Goal: Task Accomplishment & Management: Complete application form

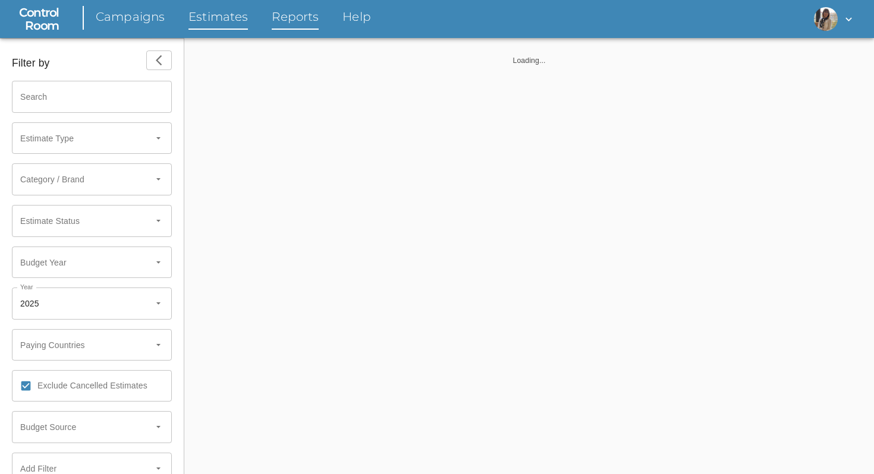
click at [207, 24] on link "Estimates" at bounding box center [217, 18] width 59 height 21
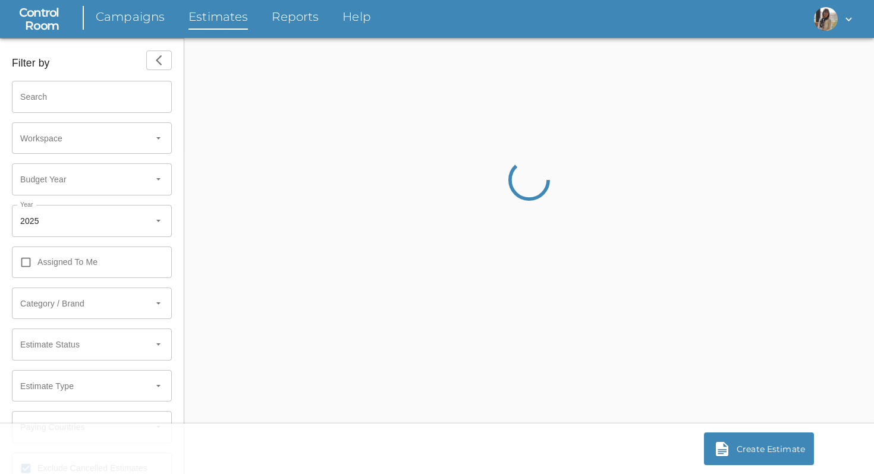
click at [153, 229] on div at bounding box center [161, 221] width 24 height 31
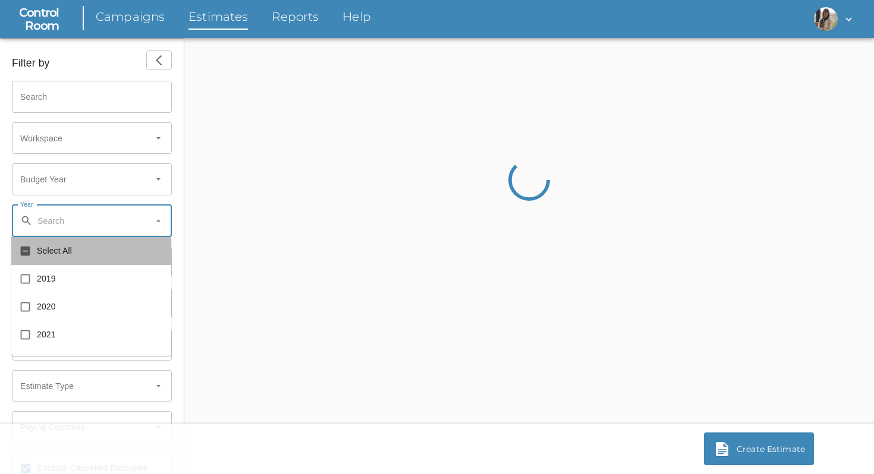
click at [92, 256] on span "Select All" at bounding box center [99, 251] width 125 height 12
checkbox input "true"
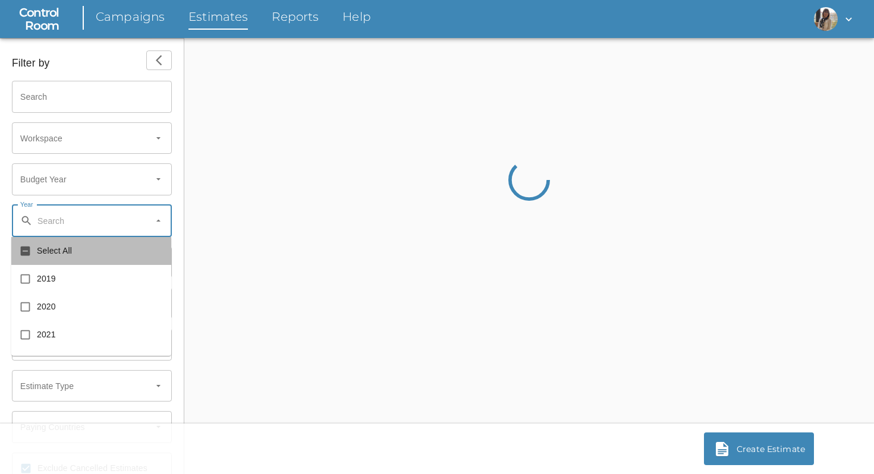
checkbox input "true"
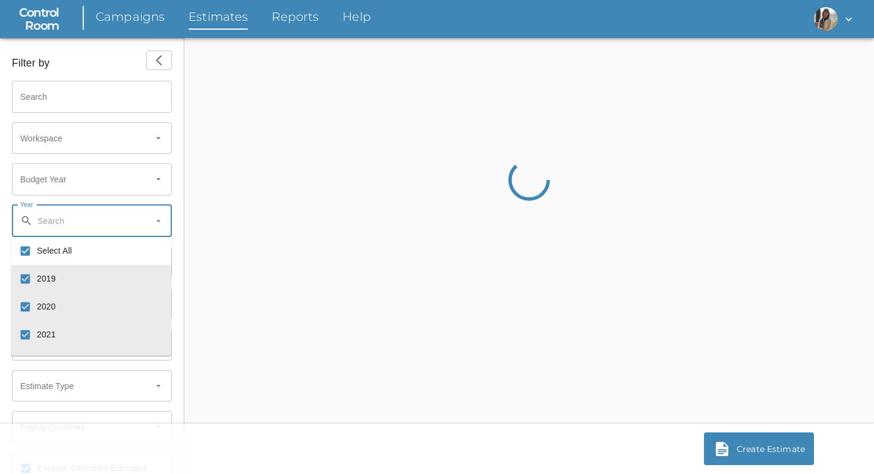
click at [92, 256] on span "Select All" at bounding box center [99, 251] width 125 height 12
checkbox input "false"
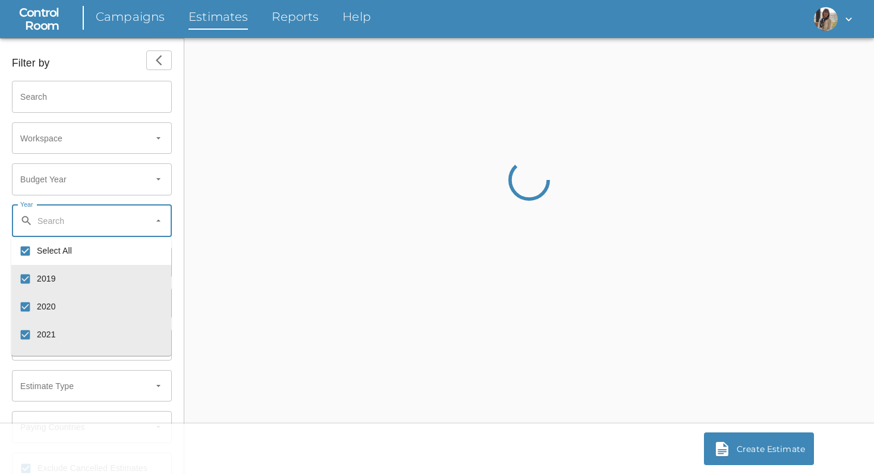
checkbox input "false"
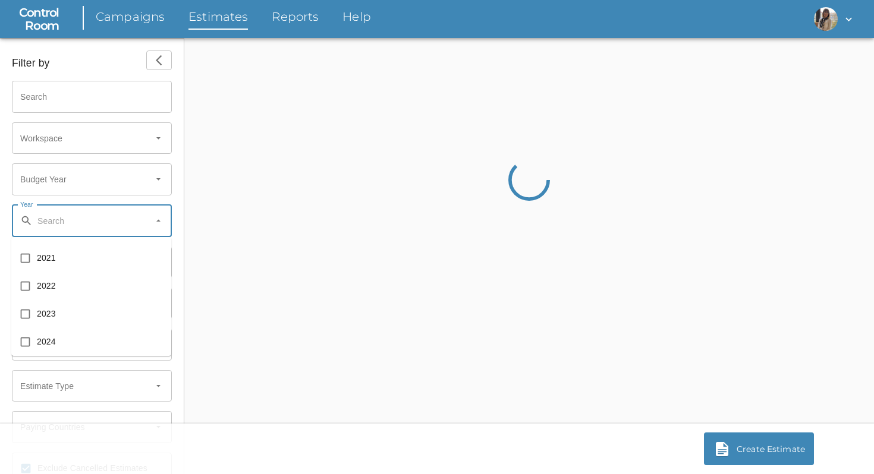
scroll to position [77, 0]
click at [34, 345] on input "checkbox" at bounding box center [25, 341] width 23 height 23
checkbox input "true"
type input "2024"
click at [102, 62] on div "Filter by" at bounding box center [92, 61] width 160 height 21
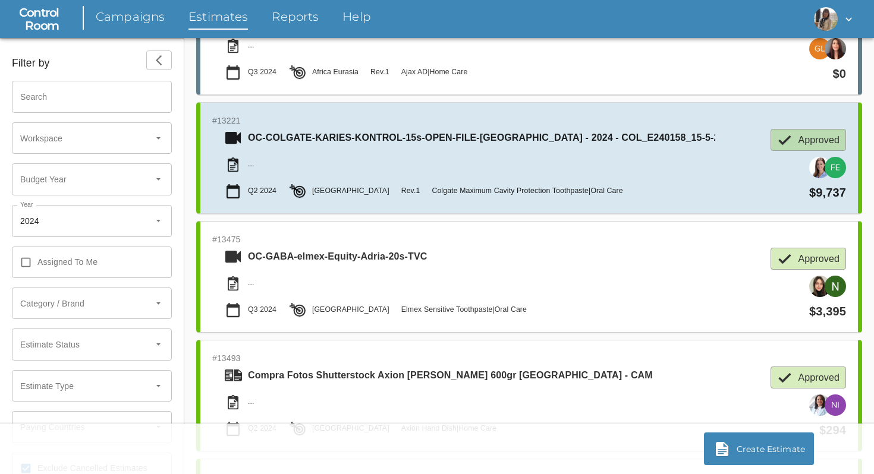
scroll to position [68, 0]
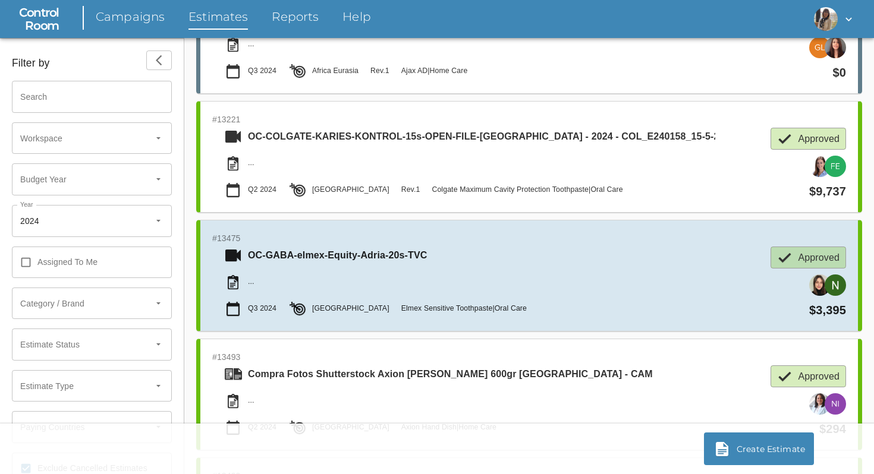
click at [549, 247] on div "OC-GABA-elmex-Equity-Adria-20s-TVC" at bounding box center [469, 256] width 491 height 18
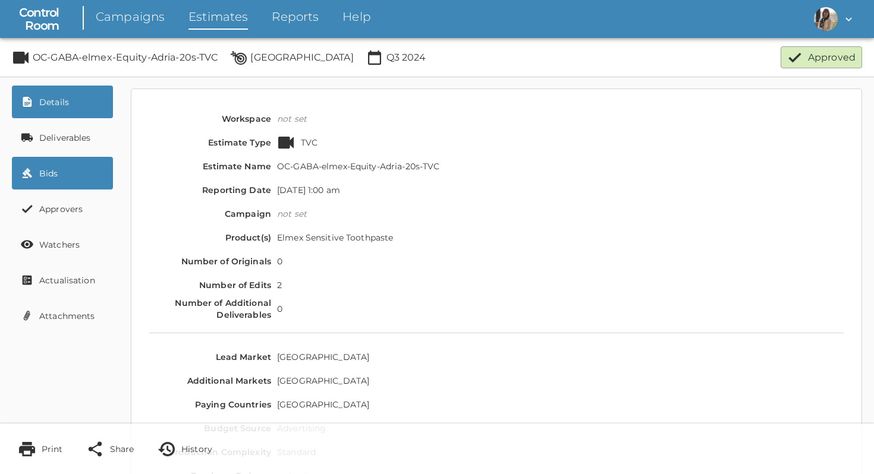
click at [42, 165] on link "Bids" at bounding box center [62, 173] width 101 height 33
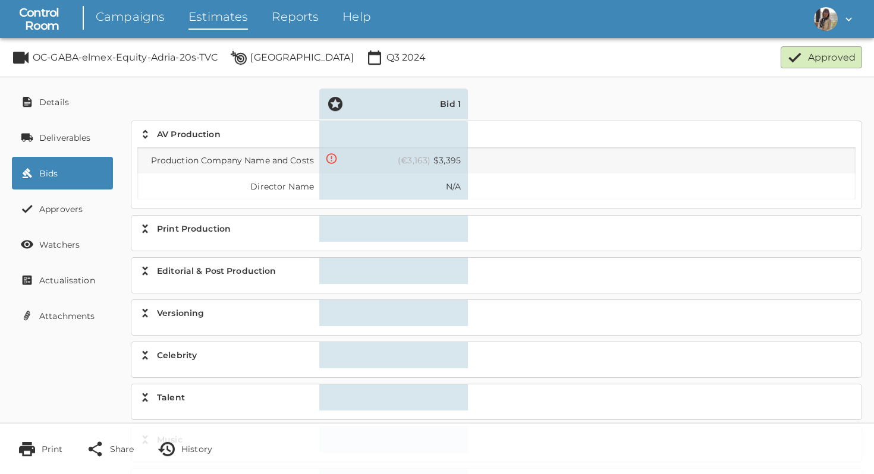
click at [276, 188] on div "Director Name" at bounding box center [227, 187] width 181 height 26
click at [208, 22] on link "Estimates" at bounding box center [217, 18] width 59 height 21
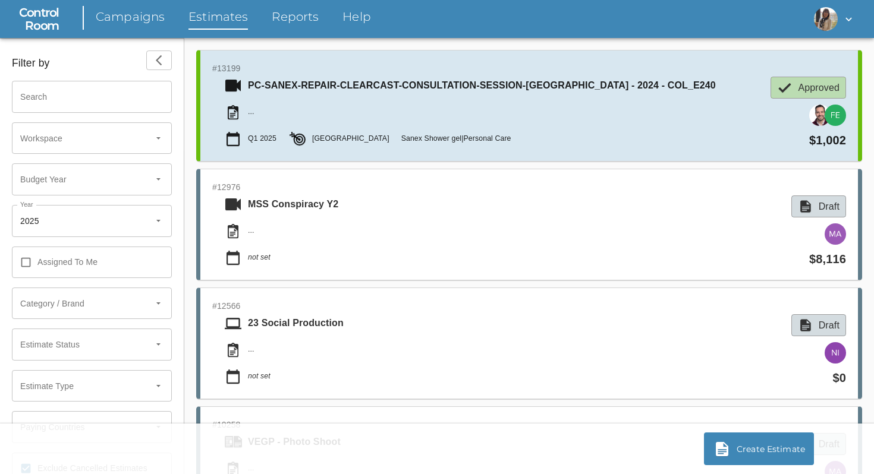
scroll to position [45, 0]
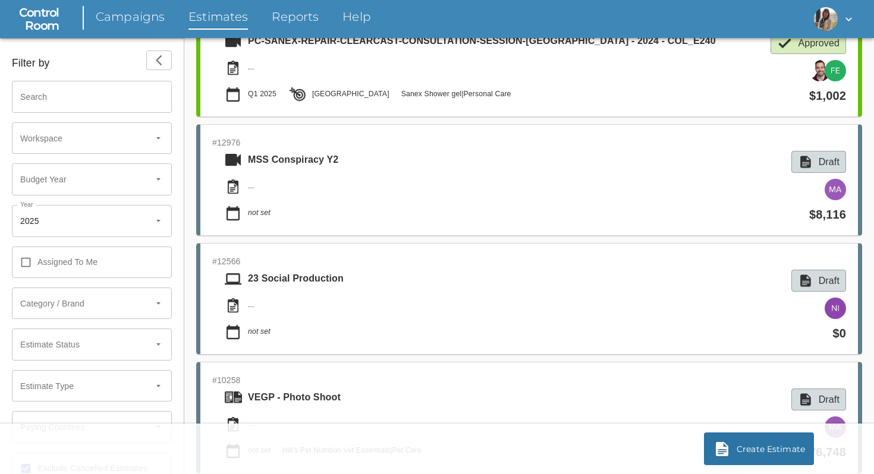
click at [766, 446] on link "Create Estimate" at bounding box center [759, 449] width 110 height 33
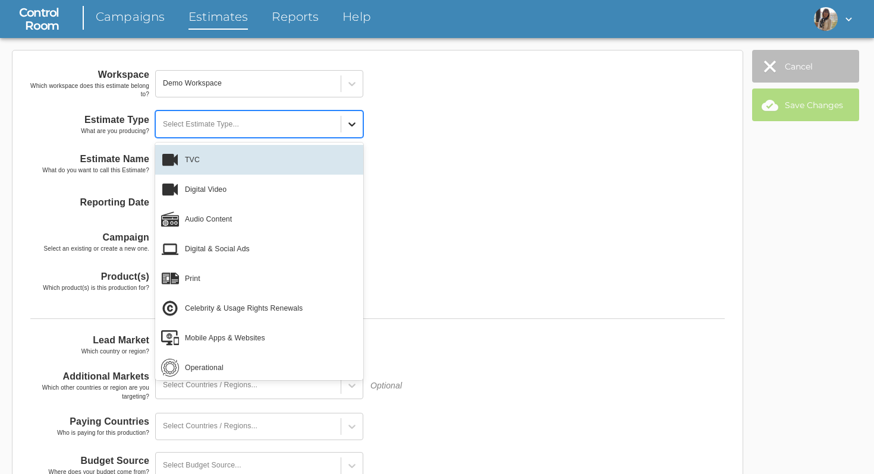
click at [356, 125] on icon at bounding box center [352, 124] width 12 height 12
click at [327, 152] on div "TVC" at bounding box center [259, 160] width 208 height 30
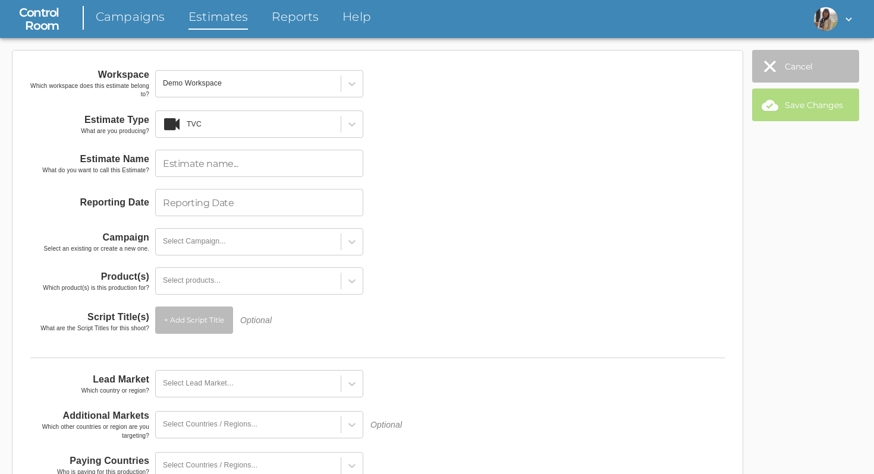
click at [325, 169] on input "text" at bounding box center [259, 163] width 208 height 27
type input "test2547"
click at [333, 181] on div "Workspace Which workspace does this estimate belong to? Demo Workspace Estimate…" at bounding box center [377, 338] width 718 height 565
click at [328, 199] on input "text" at bounding box center [259, 202] width 208 height 27
select select "7"
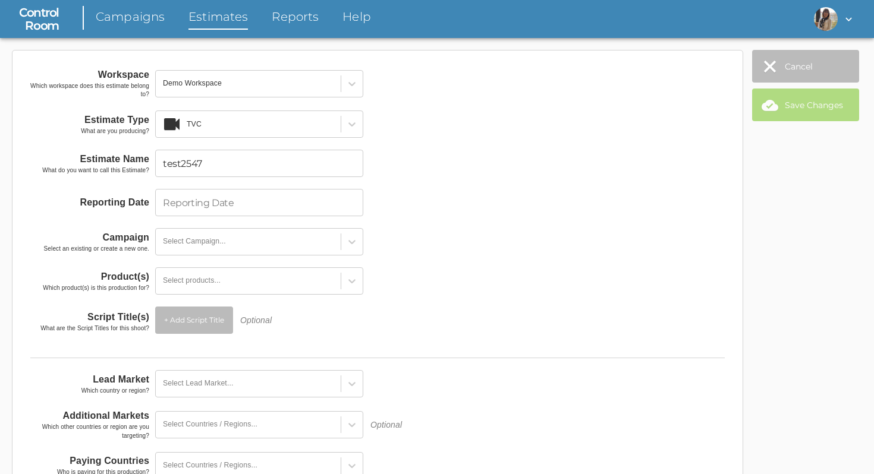
select select "2025"
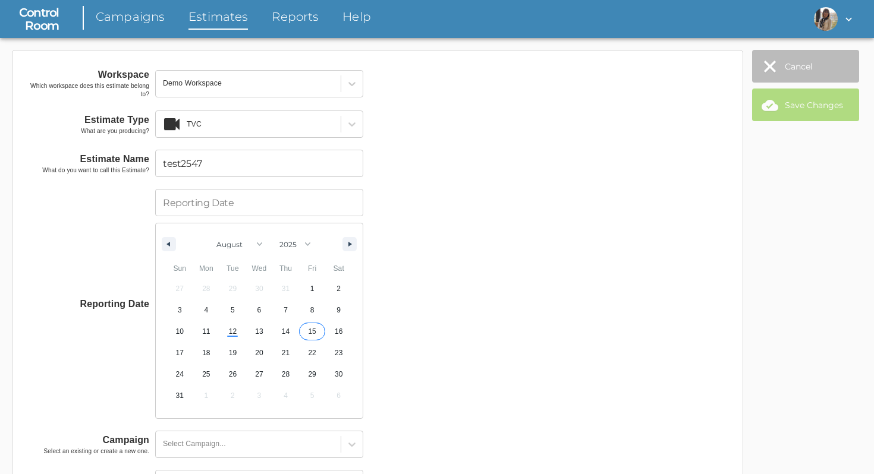
type input "[DATE]"
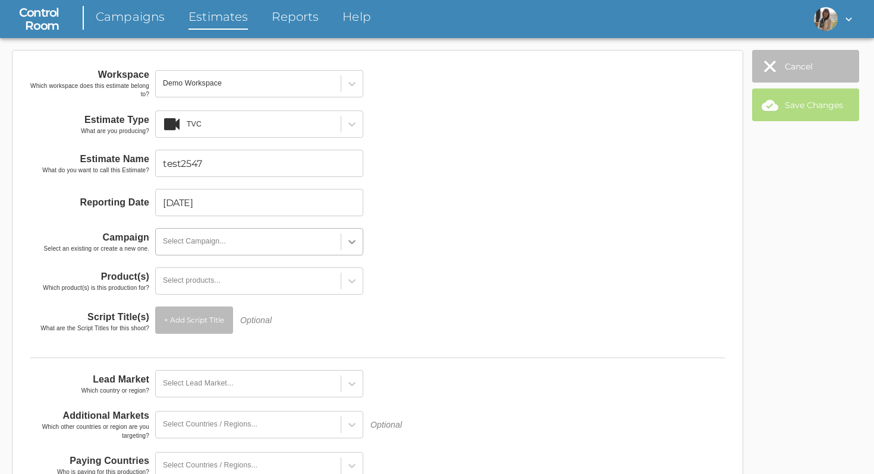
click at [346, 243] on icon at bounding box center [352, 242] width 12 height 12
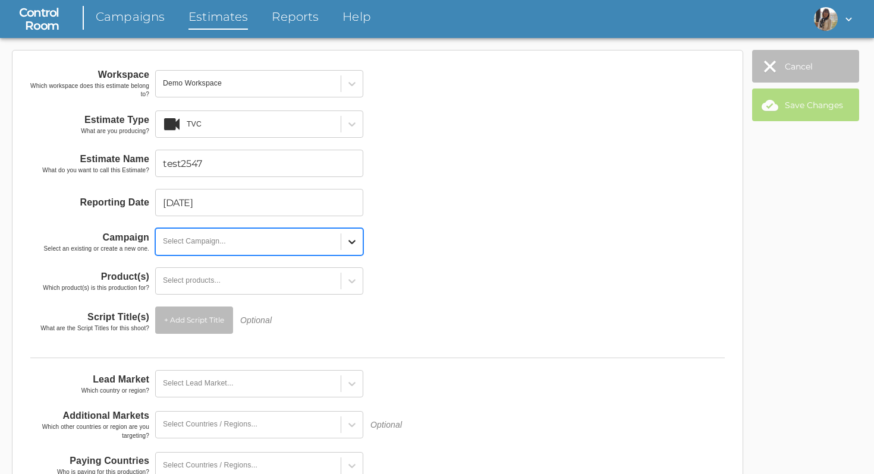
click at [354, 244] on icon at bounding box center [352, 242] width 12 height 12
click at [360, 247] on div at bounding box center [351, 241] width 21 height 21
click at [298, 276] on div "No options" at bounding box center [259, 273] width 208 height 20
click at [231, 242] on div "Select Campaign..." at bounding box center [248, 241] width 185 height 19
click at [122, 11] on link "Campaigns" at bounding box center [130, 18] width 69 height 21
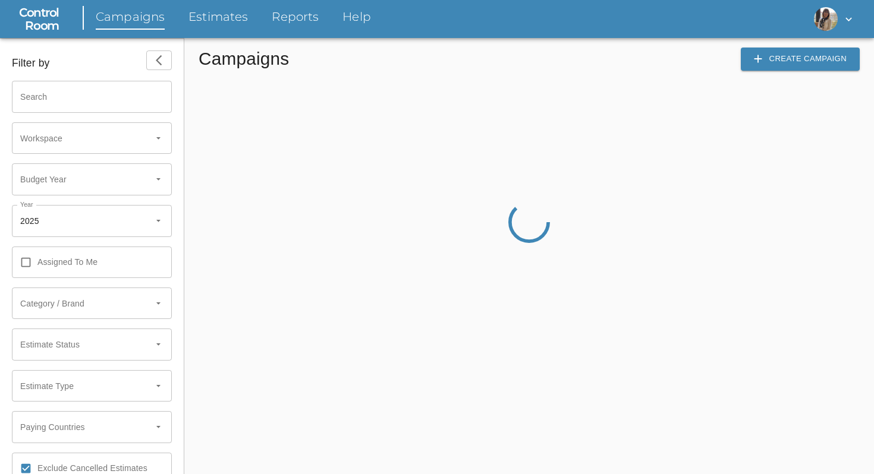
click at [800, 59] on span "Create Campaign" at bounding box center [800, 59] width 93 height 14
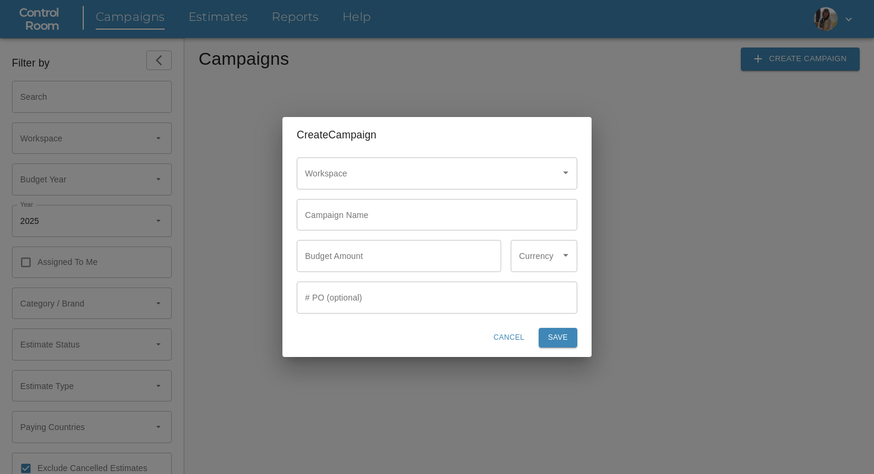
click at [404, 184] on div "Workspace" at bounding box center [437, 174] width 281 height 32
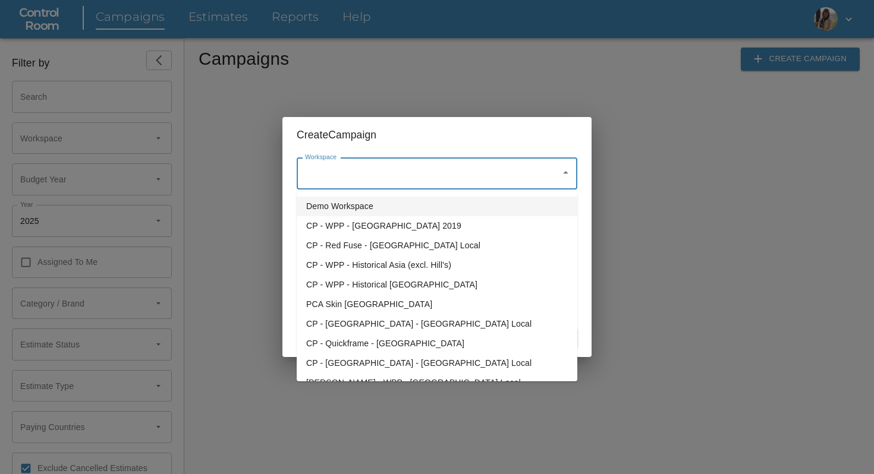
click at [395, 205] on li "Demo Workspace" at bounding box center [437, 207] width 281 height 20
type input "Demo Workspace"
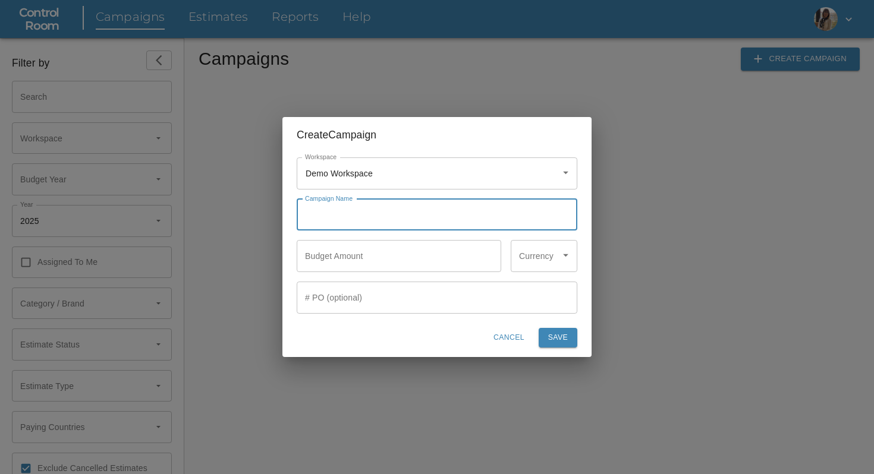
click at [394, 216] on input "text" at bounding box center [437, 215] width 281 height 32
type input "teeest"
click at [369, 261] on input "text" at bounding box center [399, 256] width 205 height 32
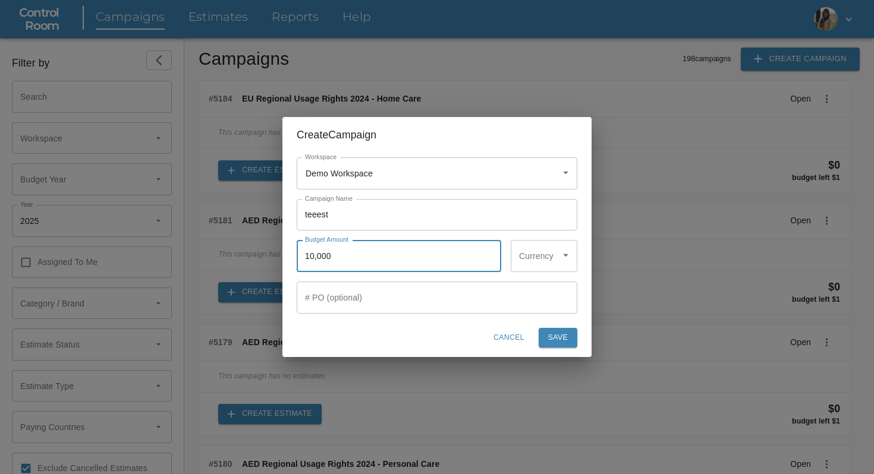
scroll to position [389, 655]
type input "10,000"
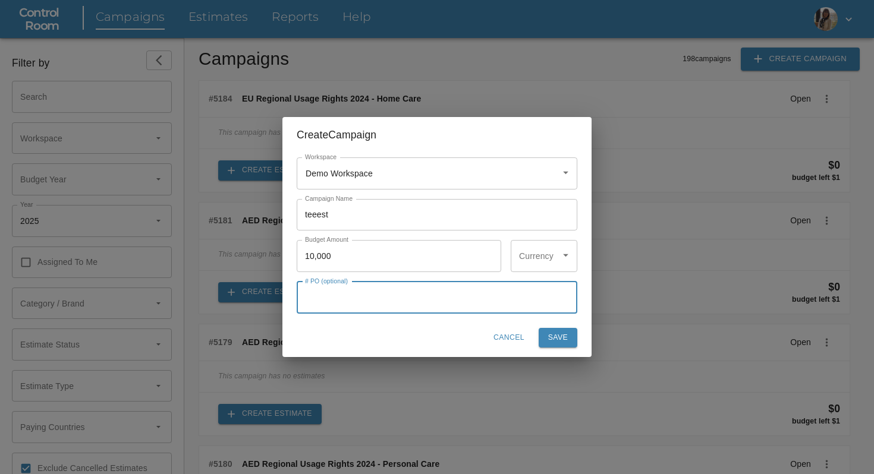
click at [375, 308] on input "text" at bounding box center [437, 298] width 281 height 32
type input "1000"
click at [559, 258] on icon "Open" at bounding box center [565, 255] width 12 height 12
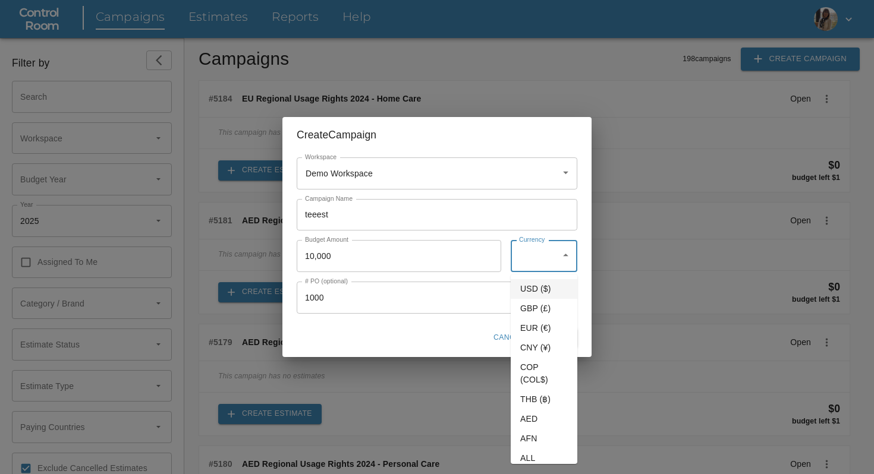
click at [551, 288] on li "USD ($)" at bounding box center [544, 289] width 67 height 20
type input "USD ($)"
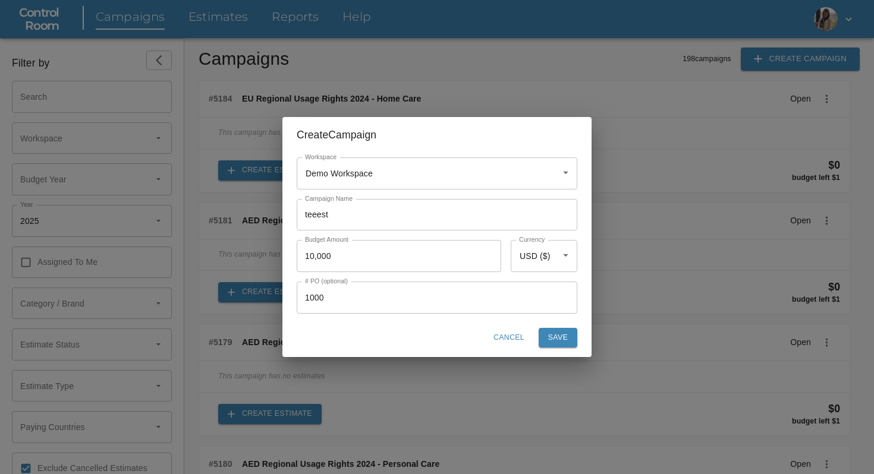
click at [561, 327] on div "Cancel Save" at bounding box center [437, 337] width 281 height 29
click at [561, 326] on div "Cancel Save" at bounding box center [437, 337] width 281 height 29
click at [561, 332] on span "Save" at bounding box center [558, 338] width 20 height 12
click at [517, 336] on span "Cancel" at bounding box center [508, 338] width 31 height 12
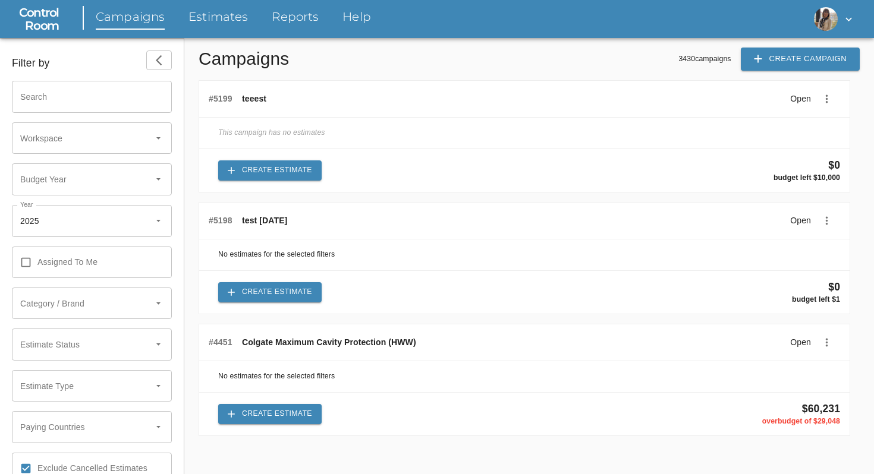
click at [304, 172] on span "Create Estimate" at bounding box center [270, 170] width 84 height 12
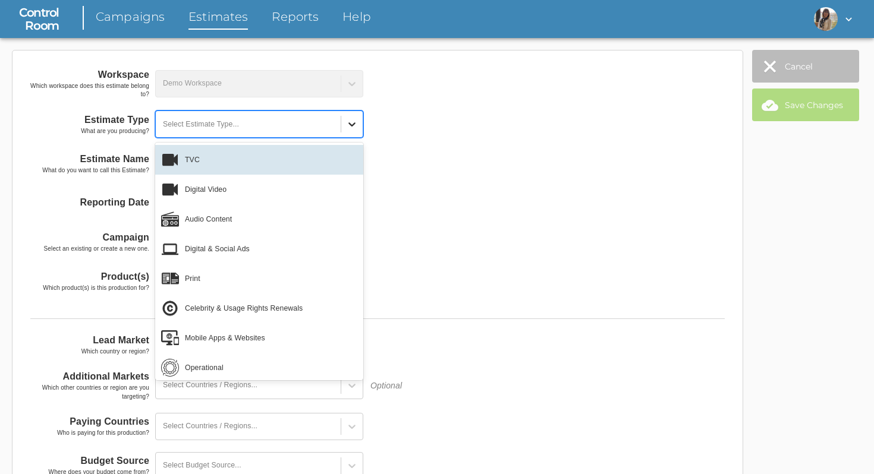
click at [348, 129] on icon at bounding box center [352, 124] width 12 height 12
click at [314, 161] on div "TVC" at bounding box center [259, 160] width 208 height 30
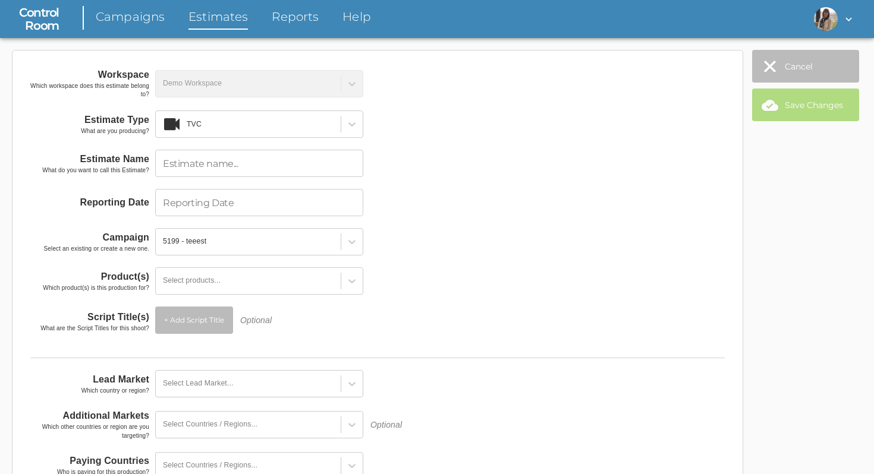
click at [339, 174] on input "text" at bounding box center [259, 163] width 208 height 27
click at [332, 173] on input "text" at bounding box center [259, 163] width 208 height 27
type input "test7462"
click at [307, 209] on input "text" at bounding box center [259, 202] width 208 height 27
select select "7"
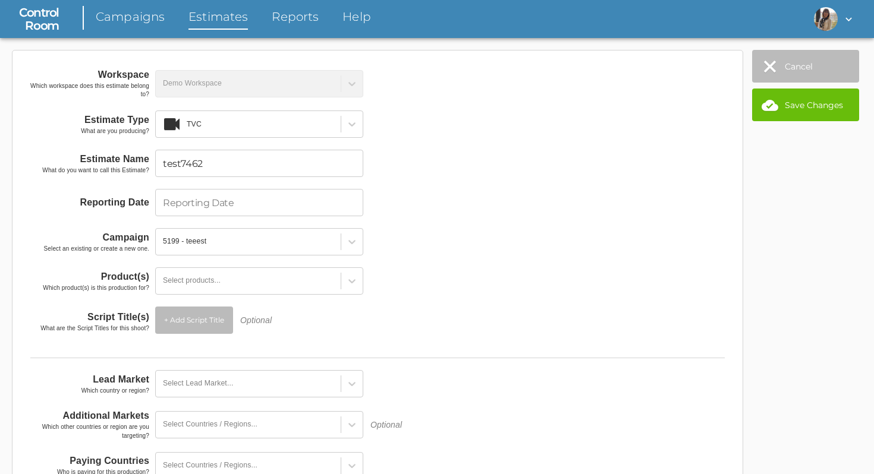
select select "2025"
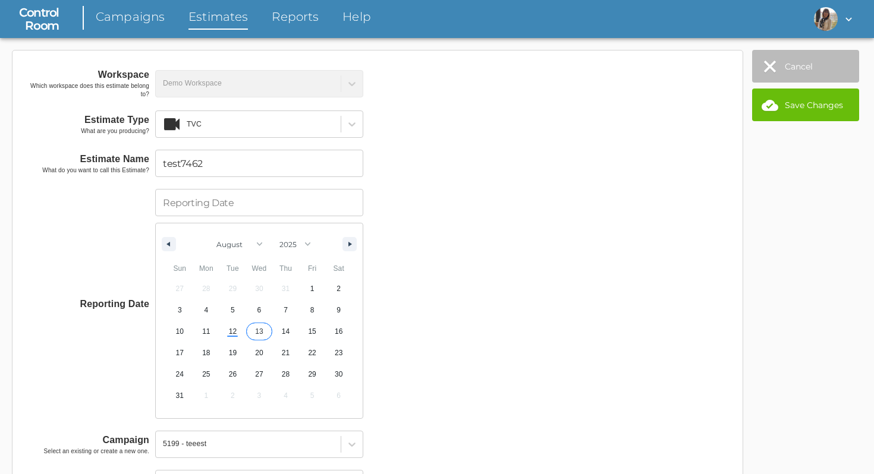
type input "[DATE]"
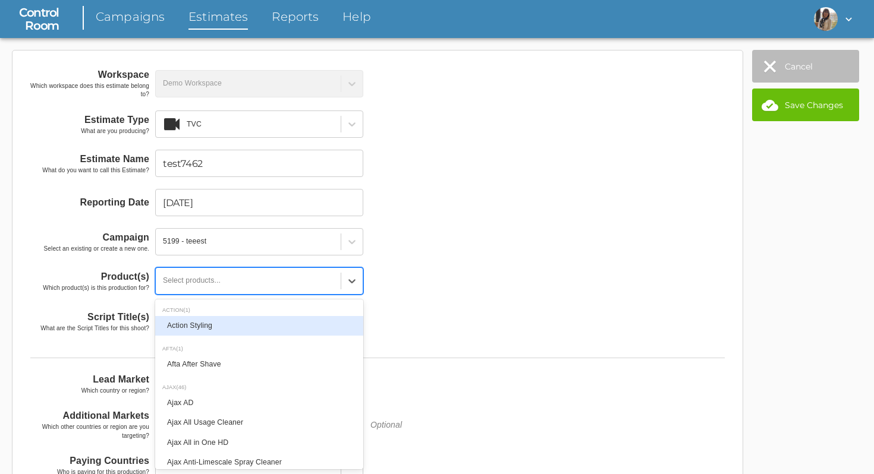
click at [291, 278] on div "Select products..." at bounding box center [248, 281] width 185 height 19
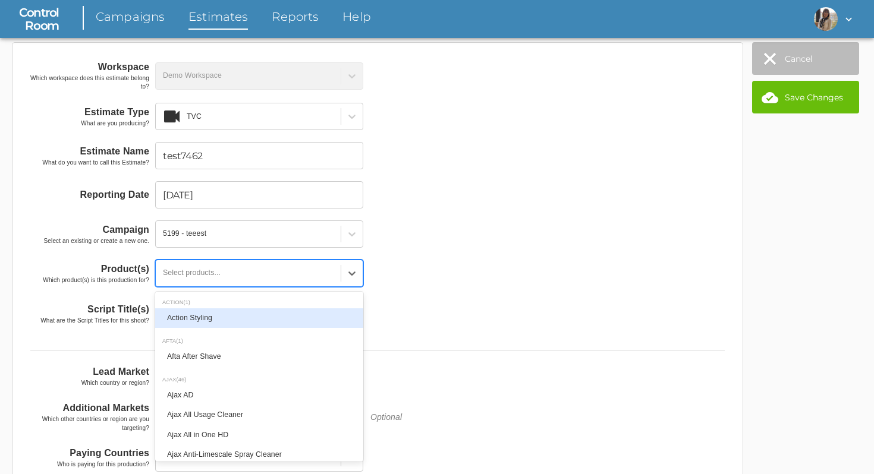
scroll to position [8, 0]
click at [264, 323] on div "Action Styling" at bounding box center [259, 318] width 208 height 20
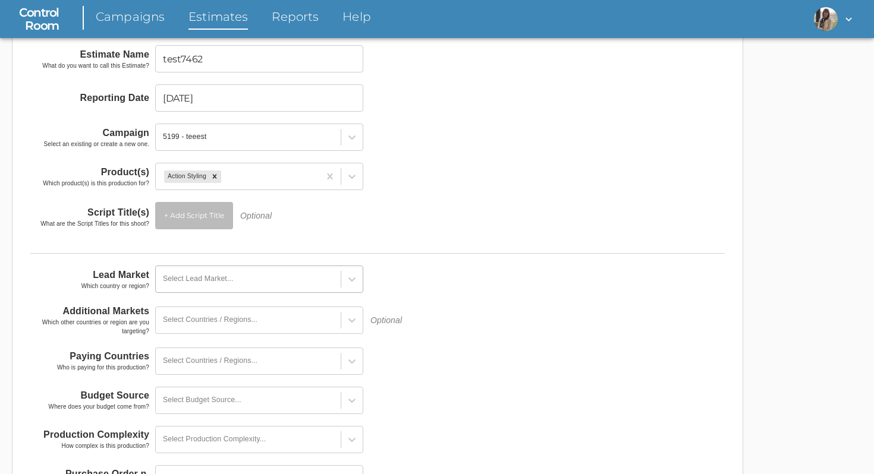
scroll to position [111, 0]
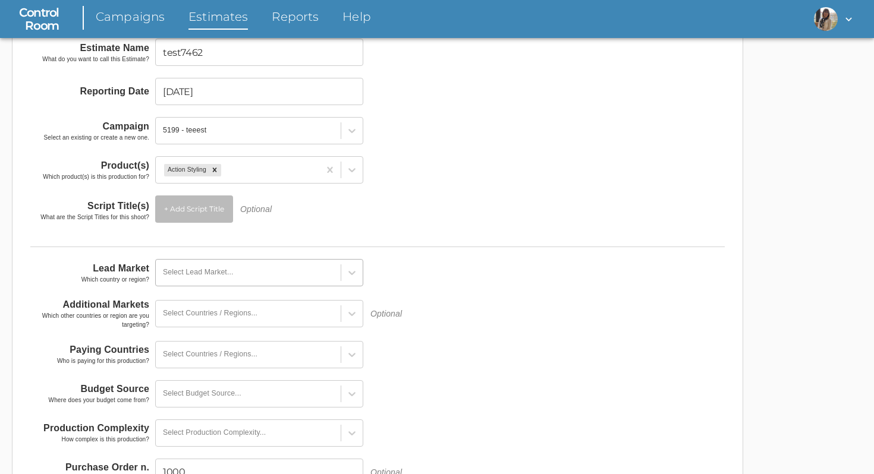
click at [338, 290] on div "Workspace Which workspace does this estimate belong to? Demo Workspace Estimate…" at bounding box center [377, 227] width 718 height 565
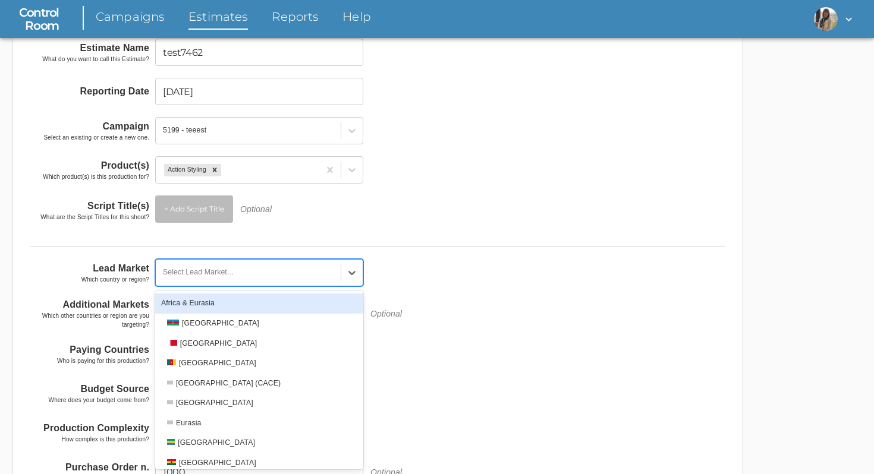
click at [282, 307] on div "Africa & Eurasia" at bounding box center [259, 304] width 208 height 20
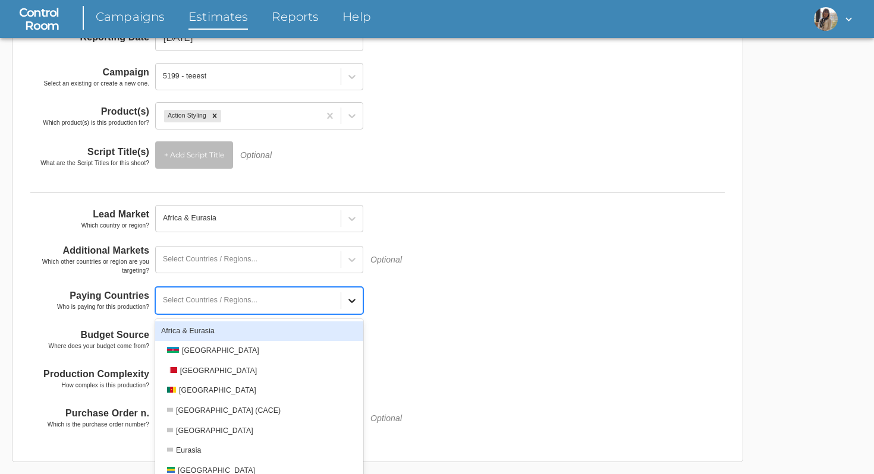
scroll to position [188, 0]
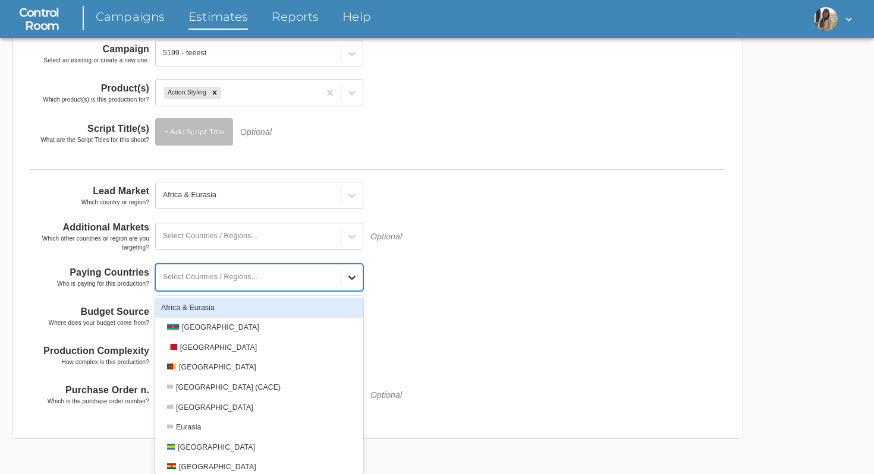
click at [352, 291] on div "option Africa & Eurasia focused, 1 of 112. 112 results available. Use Up and Do…" at bounding box center [259, 277] width 208 height 27
click at [327, 308] on div "Africa & Eurasia" at bounding box center [259, 308] width 208 height 20
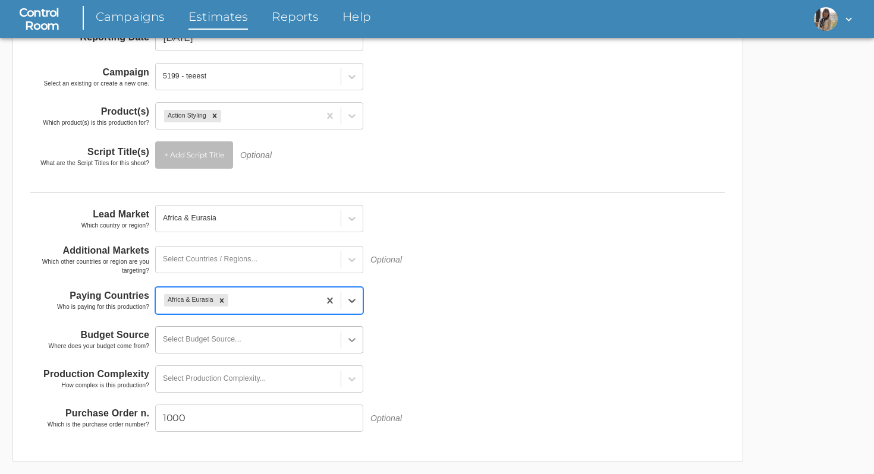
click at [356, 333] on div at bounding box center [351, 339] width 21 height 21
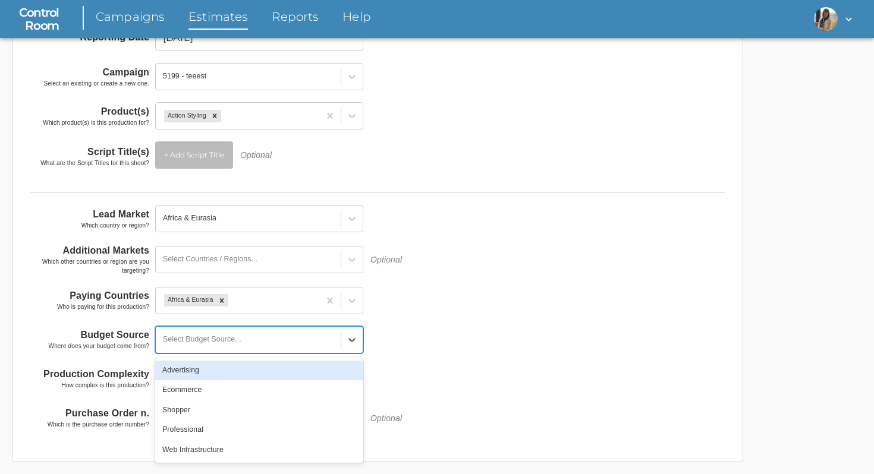
click at [315, 373] on div "Advertising" at bounding box center [259, 371] width 208 height 20
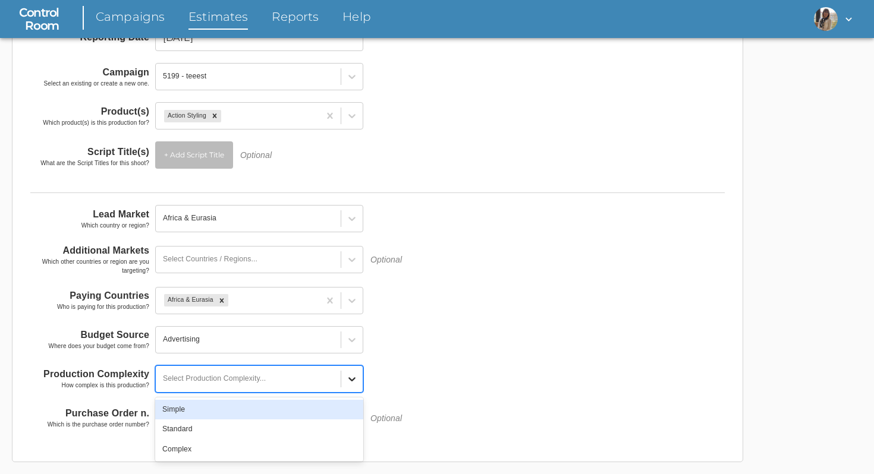
click at [354, 382] on icon at bounding box center [352, 379] width 12 height 12
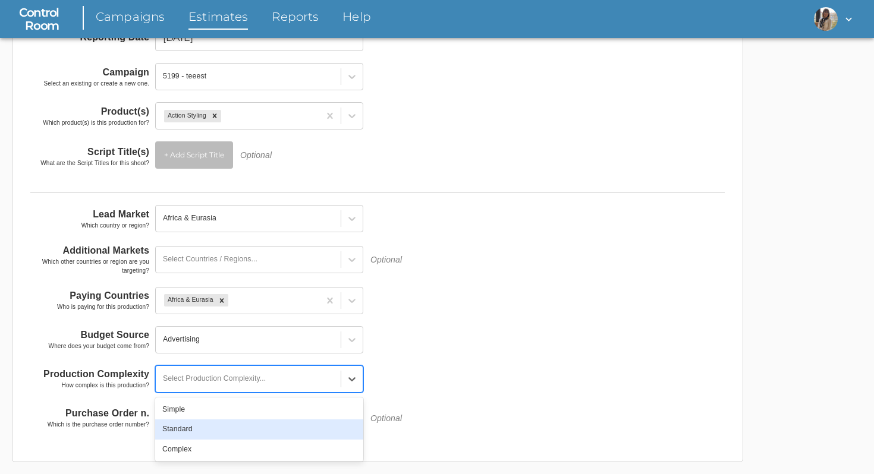
click at [282, 424] on div "Standard" at bounding box center [259, 430] width 208 height 20
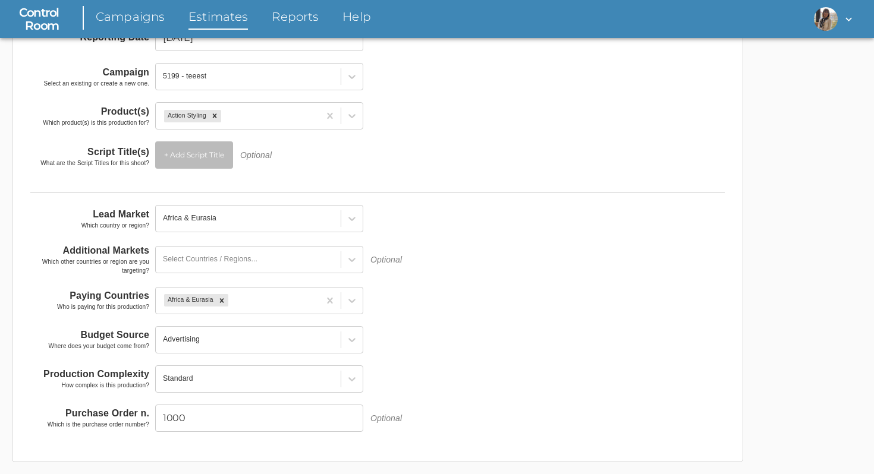
scroll to position [0, 0]
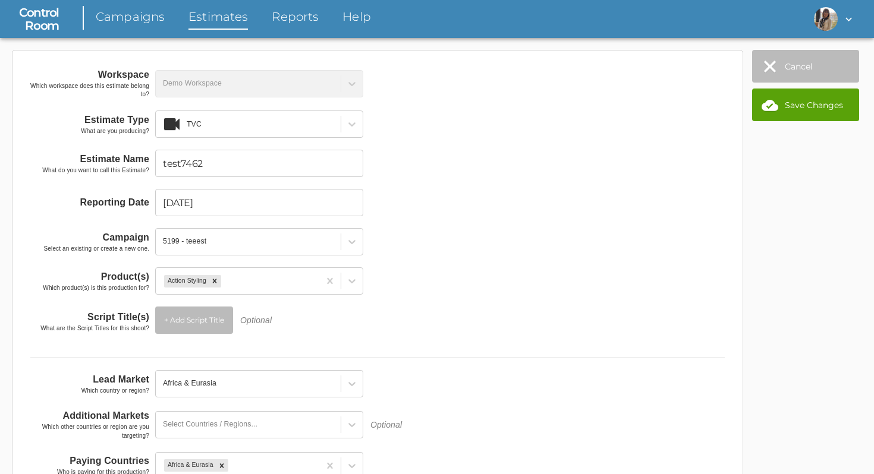
click at [813, 109] on button "Save Changes" at bounding box center [805, 105] width 107 height 33
click at [813, 102] on button "Save Changes" at bounding box center [805, 105] width 107 height 33
click at [763, 113] on icon "button" at bounding box center [770, 105] width 18 height 18
click at [803, 114] on button "Save Changes" at bounding box center [805, 105] width 107 height 33
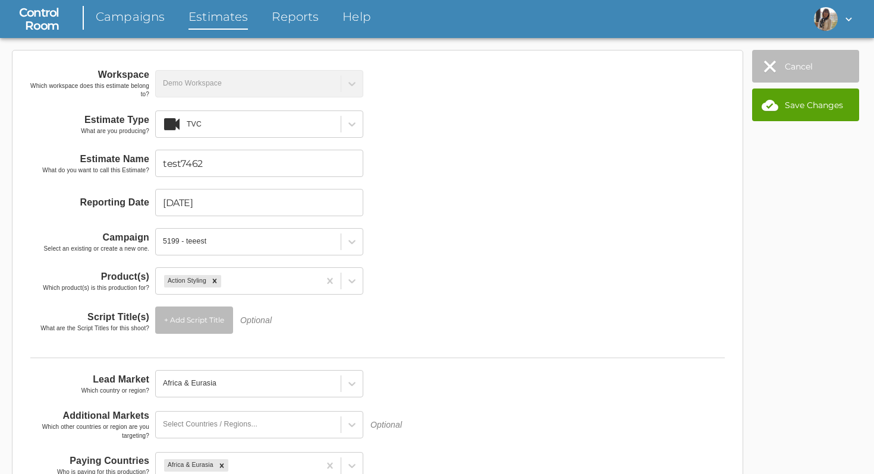
click at [803, 114] on button "Save Changes" at bounding box center [805, 105] width 107 height 33
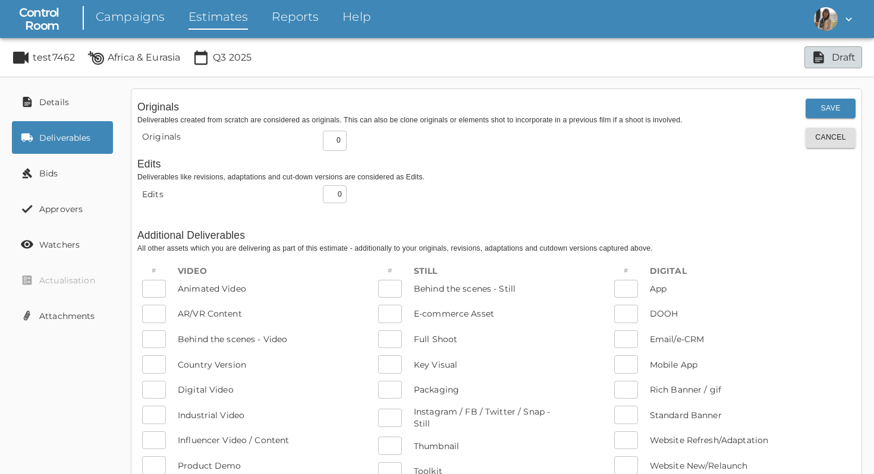
click at [330, 141] on input "0" at bounding box center [335, 141] width 24 height 21
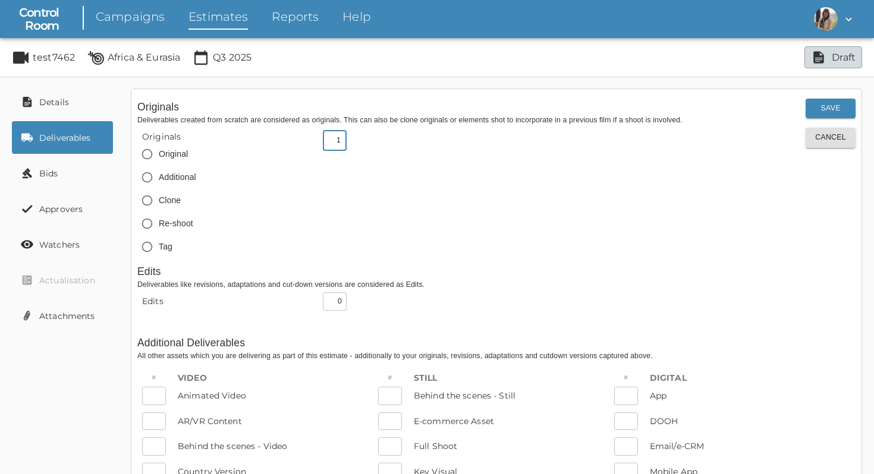
type input "1"
click at [147, 158] on input "Original" at bounding box center [147, 154] width 23 height 23
radio input "true"
click at [338, 303] on input "0" at bounding box center [335, 301] width 24 height 18
type input "3"
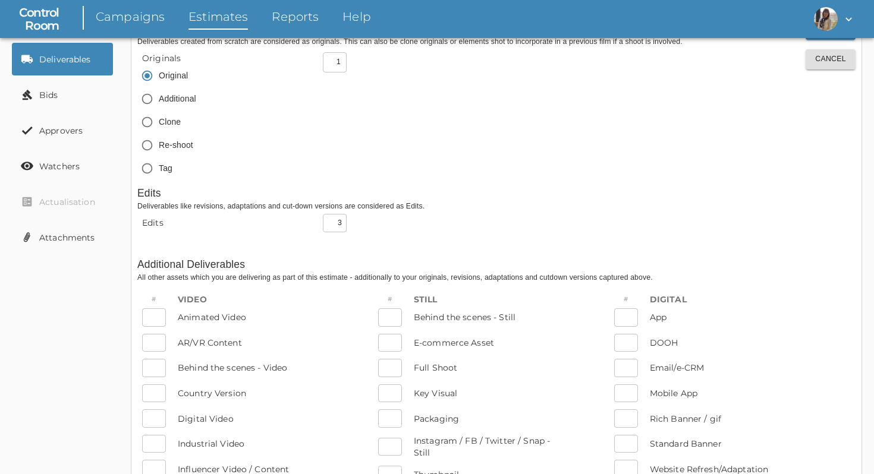
scroll to position [78, 0]
click at [149, 318] on input "number" at bounding box center [154, 318] width 24 height 18
click at [165, 384] on div "​ Country Version" at bounding box center [231, 394] width 188 height 23
click at [162, 326] on input "number" at bounding box center [154, 318] width 24 height 18
type input "1"
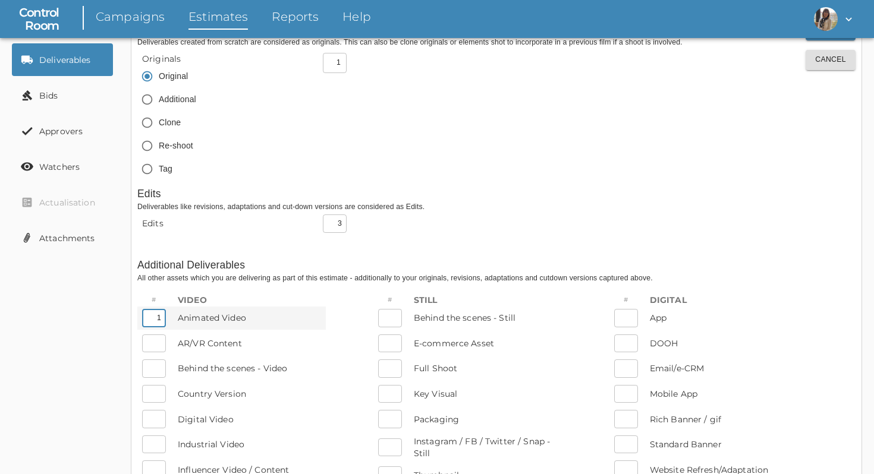
click at [153, 432] on div "# Video 1 ​ Animated Video ​ AR/VR Content ​ Behind the scenes - Video ​ Countr…" at bounding box center [231, 453] width 188 height 320
click at [153, 424] on input "number" at bounding box center [154, 419] width 24 height 18
type input "3"
click at [153, 446] on input "number" at bounding box center [154, 445] width 24 height 18
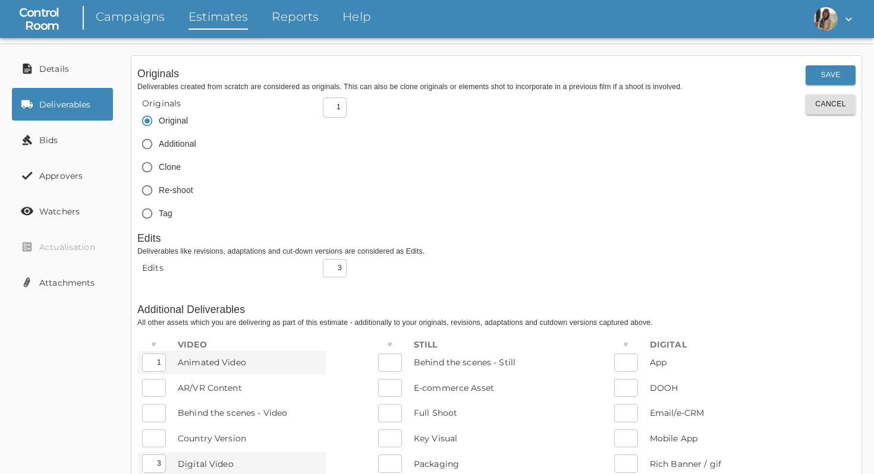
scroll to position [0, 0]
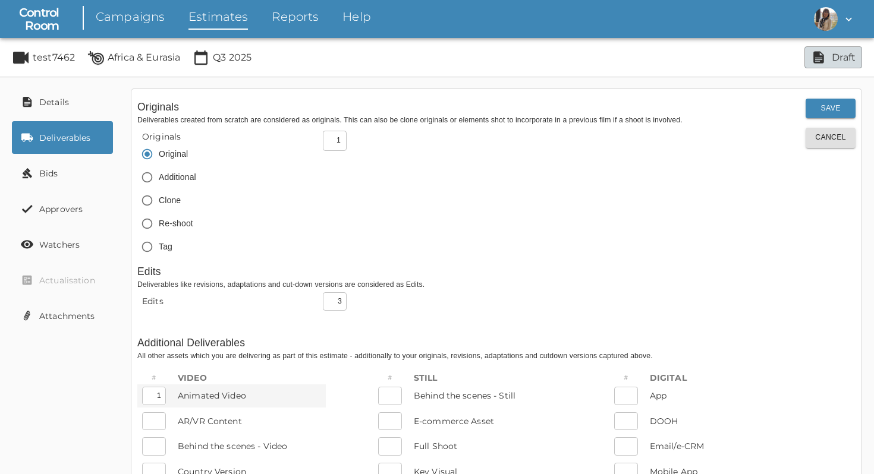
type input "4"
click at [839, 119] on div "Save Cancel" at bounding box center [831, 430] width 50 height 662
click at [839, 116] on button "Save" at bounding box center [831, 109] width 50 height 20
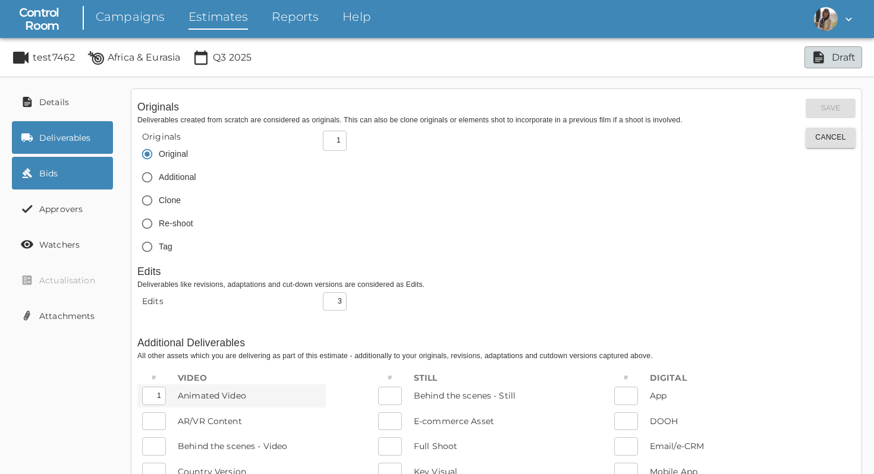
click at [50, 181] on link "Bids" at bounding box center [62, 173] width 101 height 33
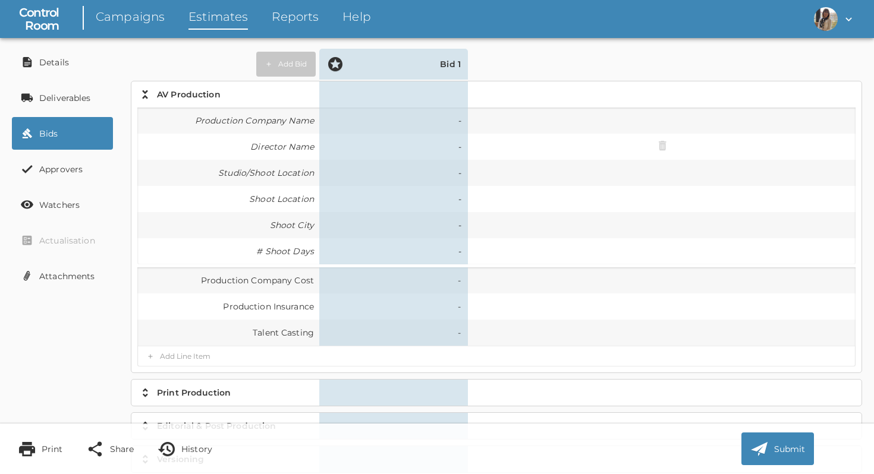
scroll to position [42, 0]
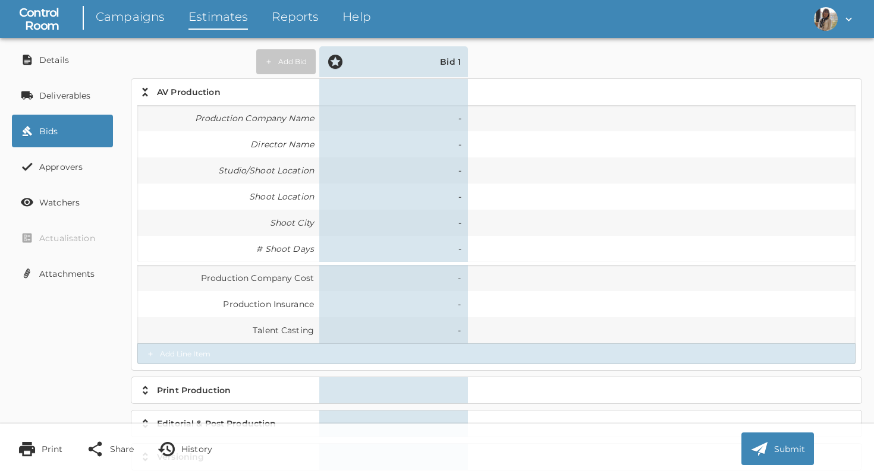
click at [191, 349] on button "Add Line Item" at bounding box center [496, 354] width 718 height 21
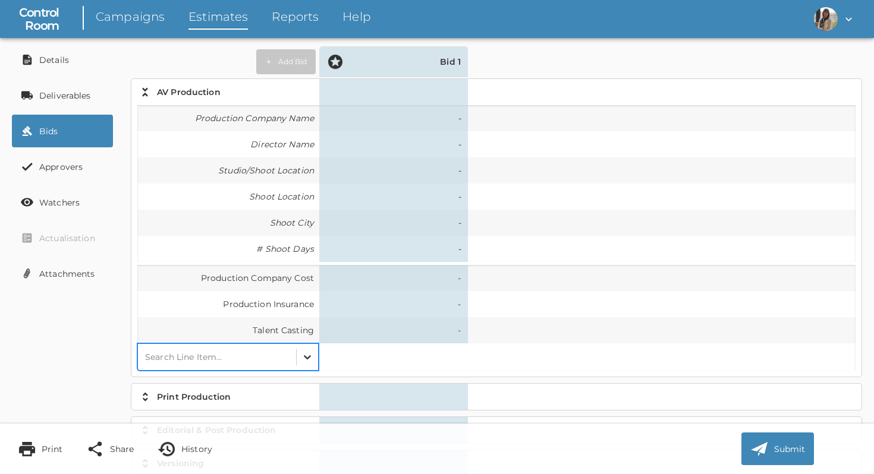
click at [315, 353] on div at bounding box center [307, 357] width 21 height 21
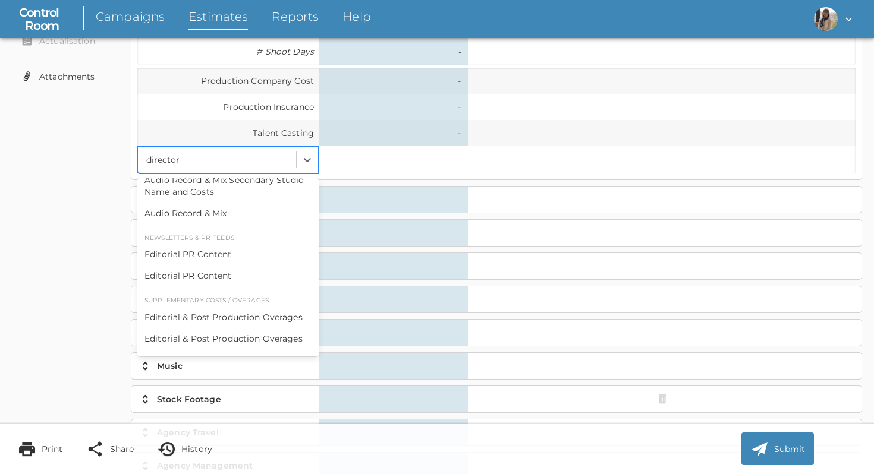
scroll to position [0, 0]
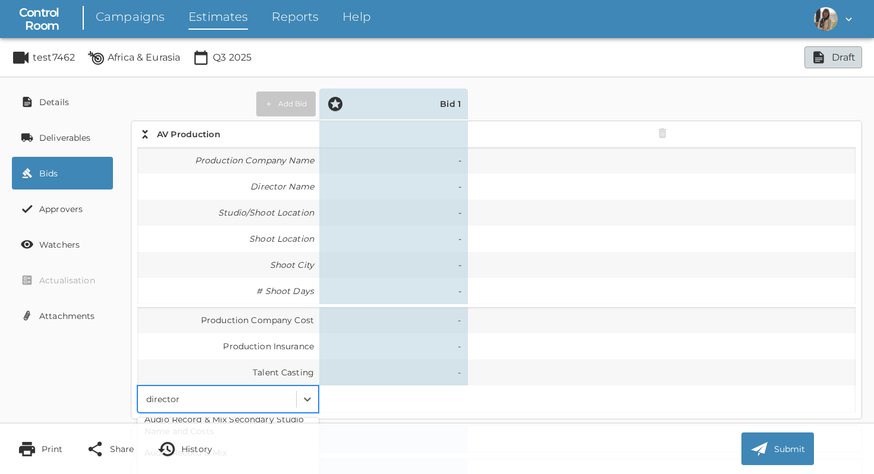
type input "director"
